Goal: Task Accomplishment & Management: Use online tool/utility

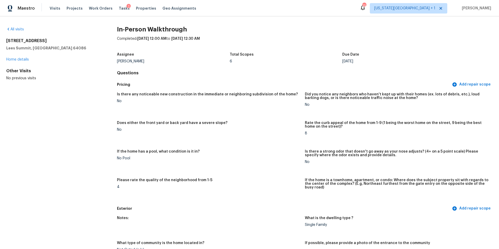
scroll to position [711, 0]
